Goal: Information Seeking & Learning: Learn about a topic

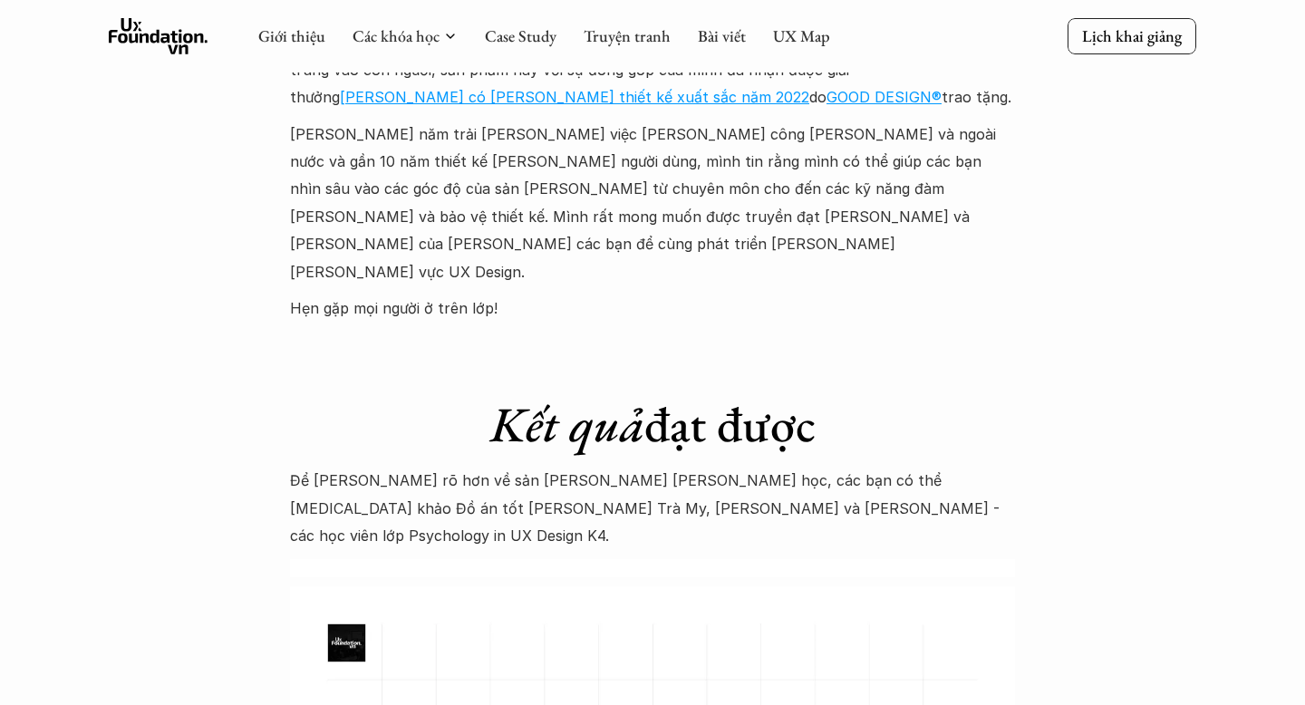
scroll to position [5349, 0]
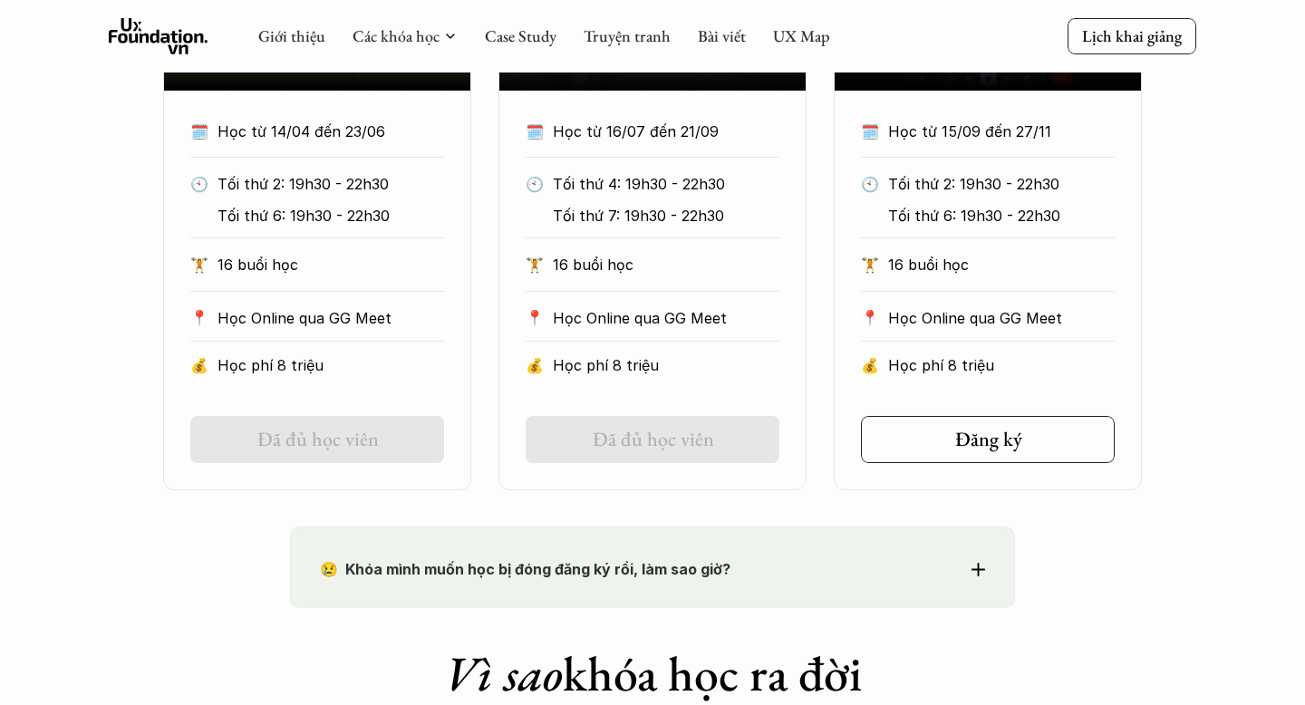
scroll to position [786, 0]
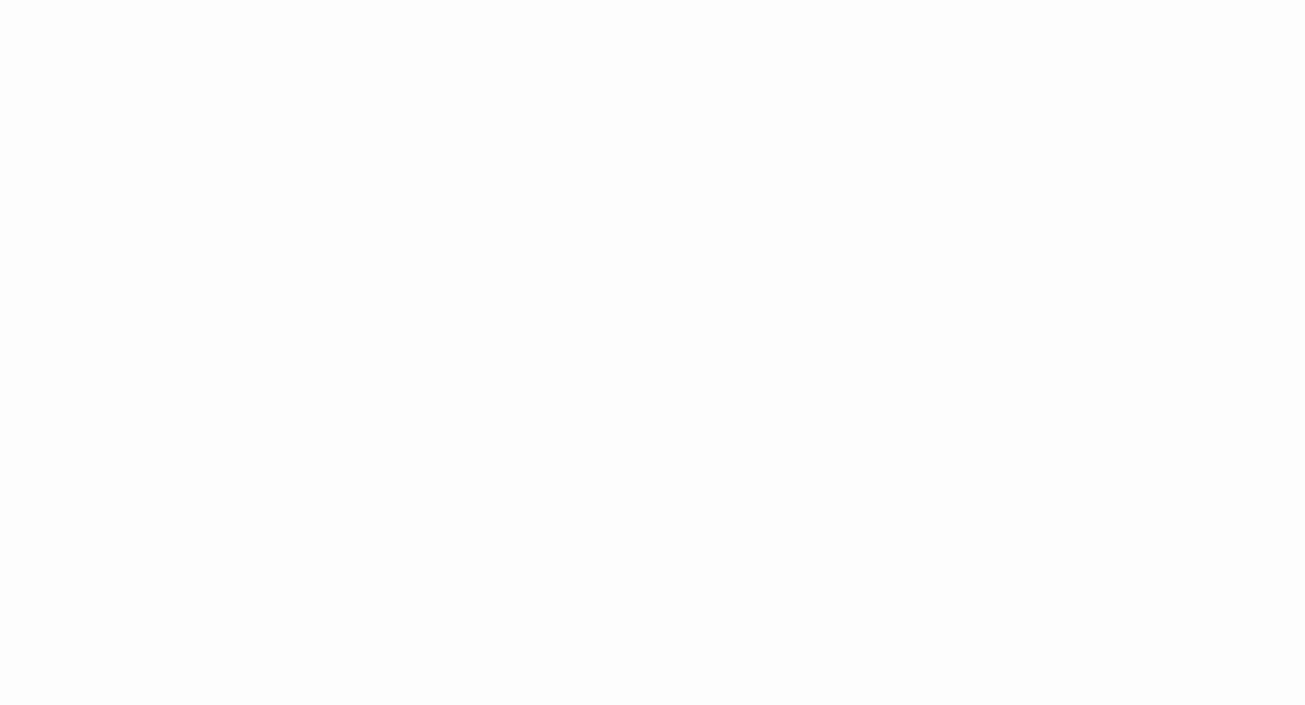
scroll to position [661, 0]
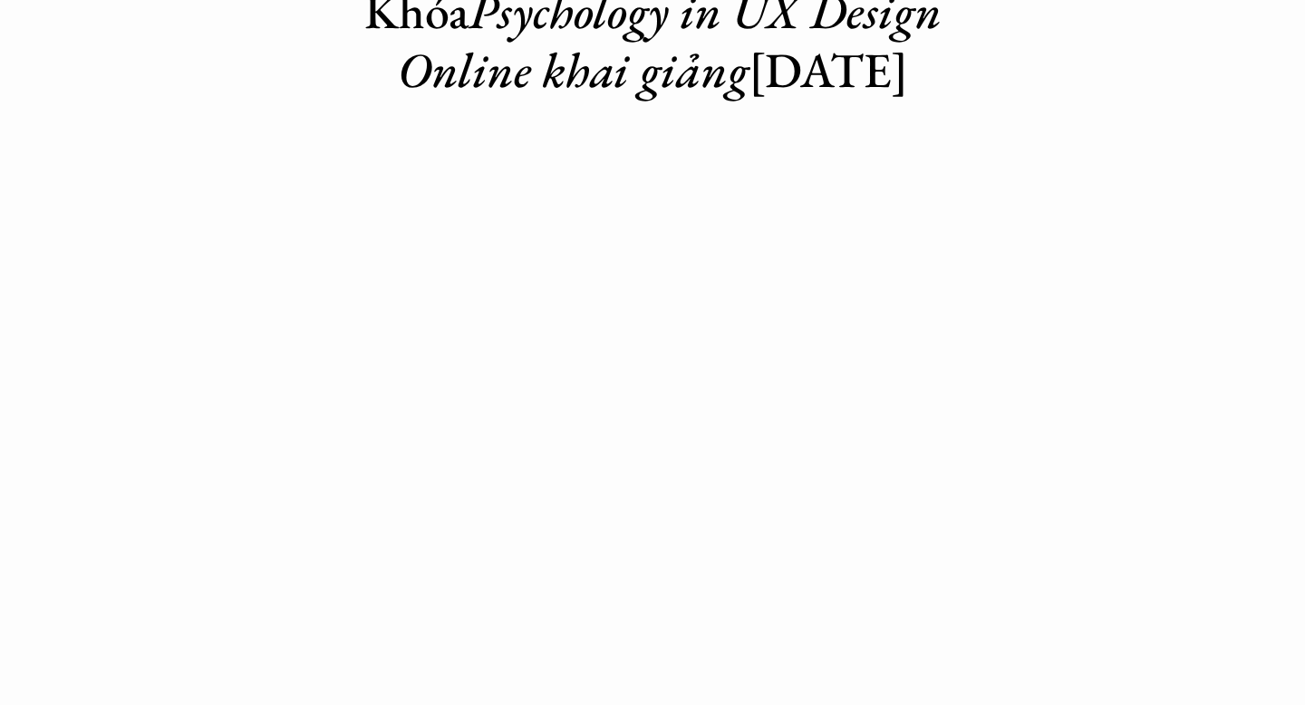
scroll to position [227, 0]
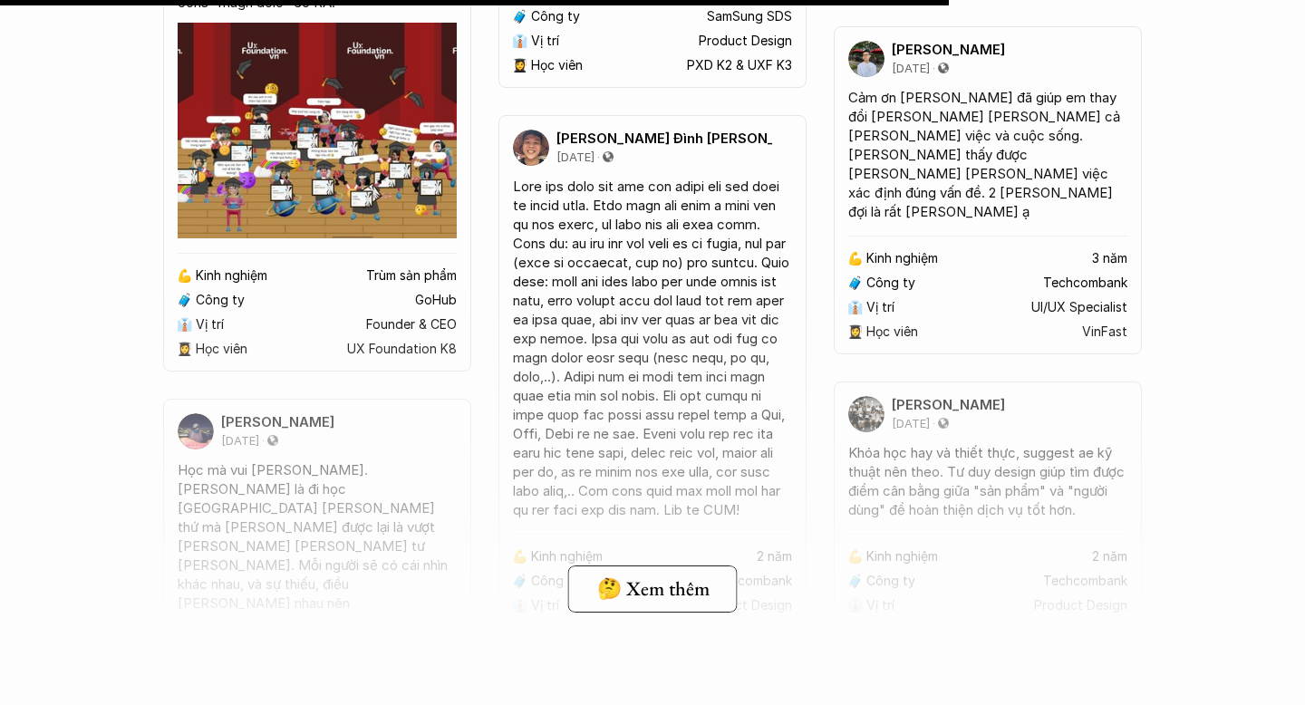
scroll to position [14249, 0]
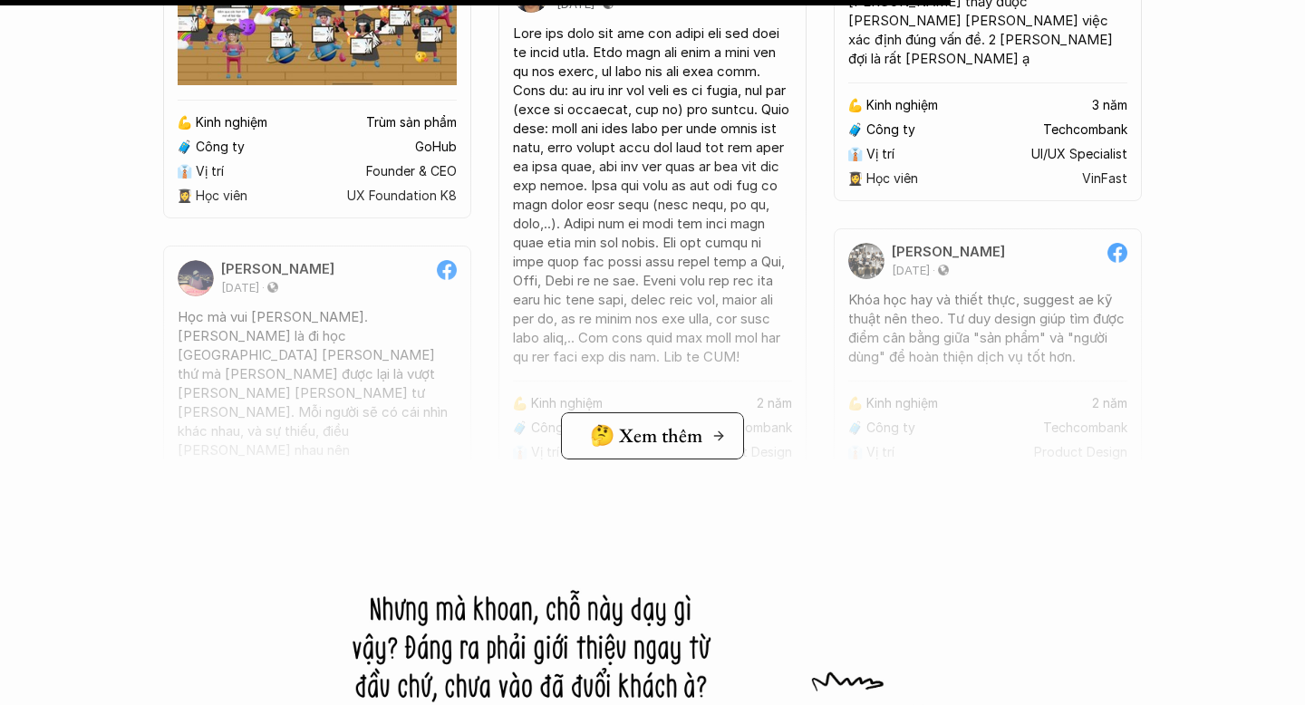
click at [646, 424] on h5 "🤔 Xem thêm" at bounding box center [646, 436] width 112 height 24
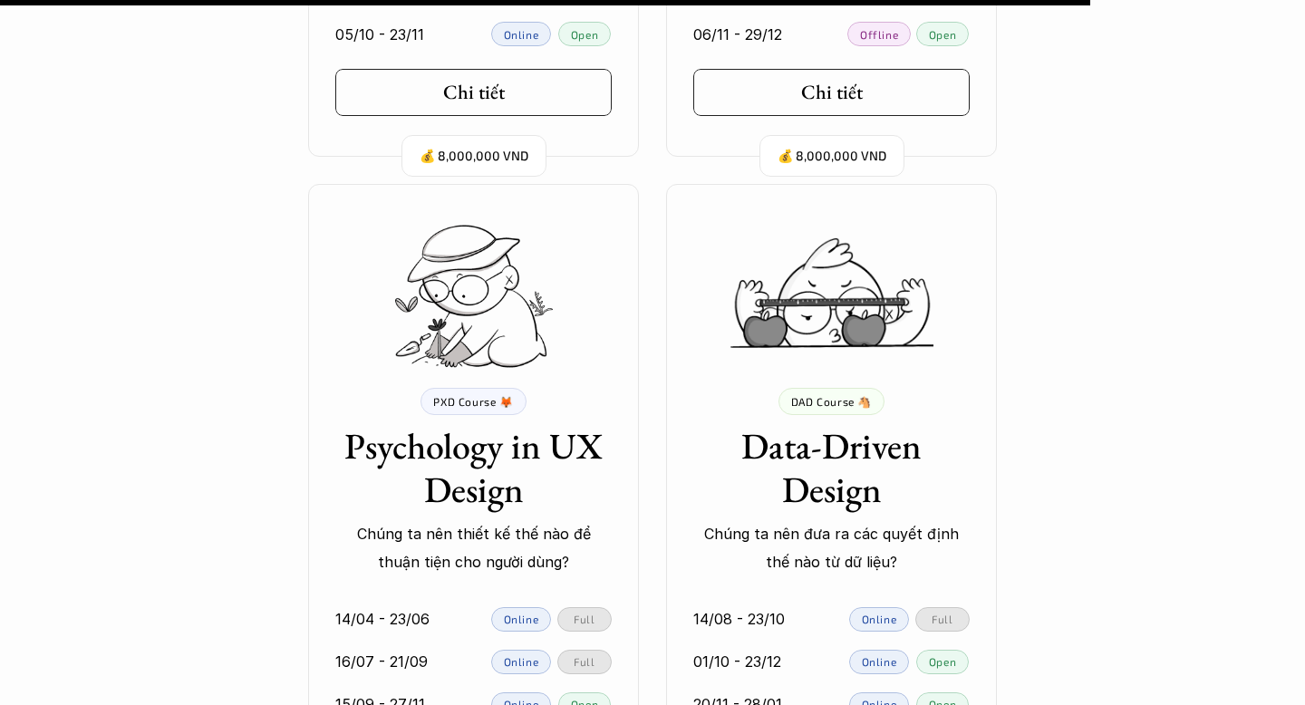
scroll to position [16525, 0]
